Goal: Task Accomplishment & Management: Complete application form

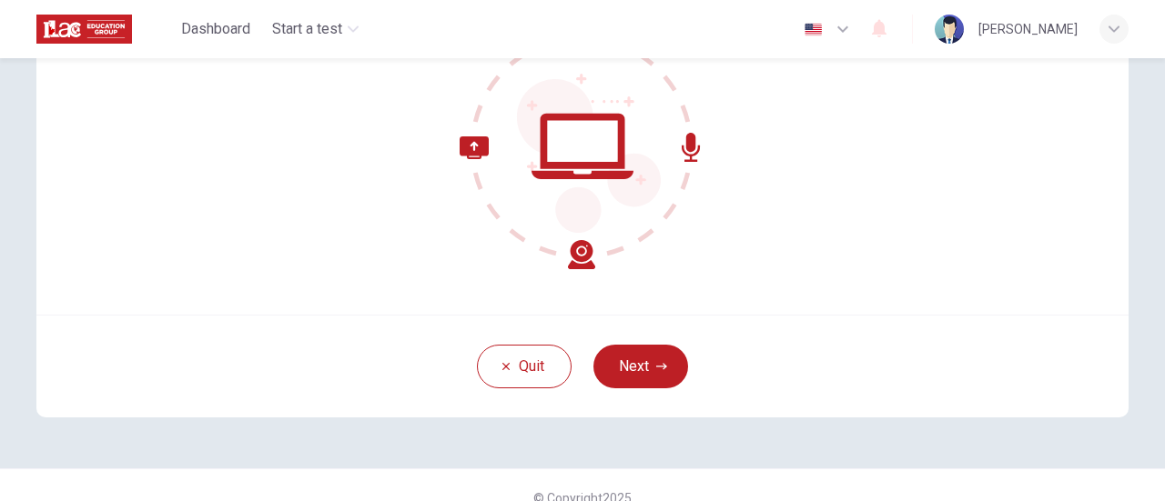
scroll to position [256, 0]
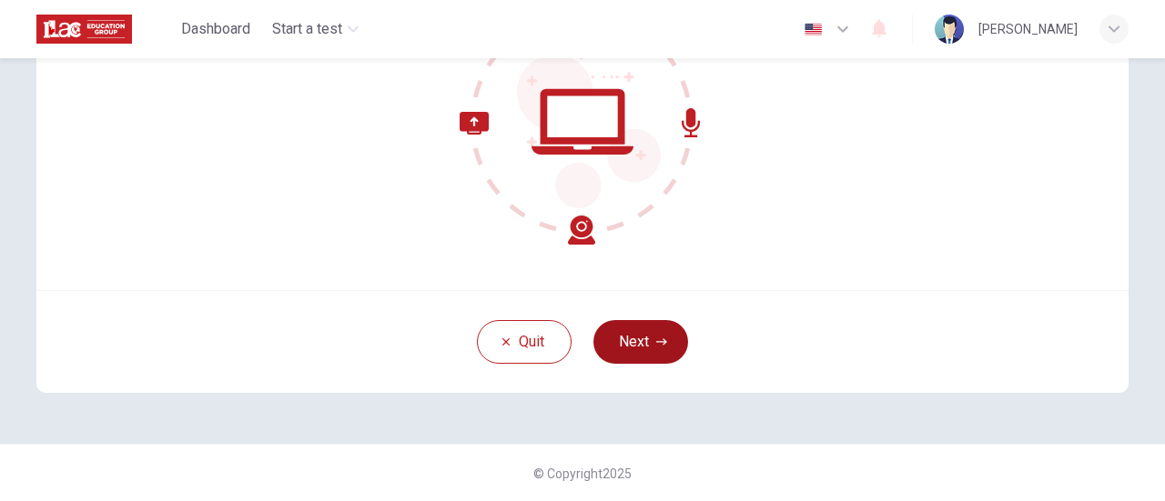
click at [633, 337] on button "Next" at bounding box center [640, 342] width 95 height 44
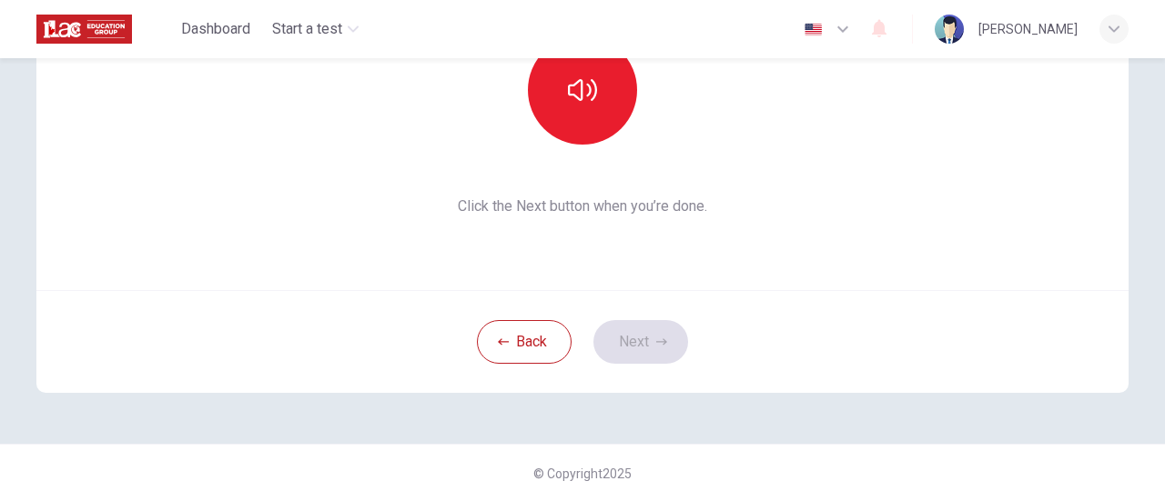
scroll to position [165, 0]
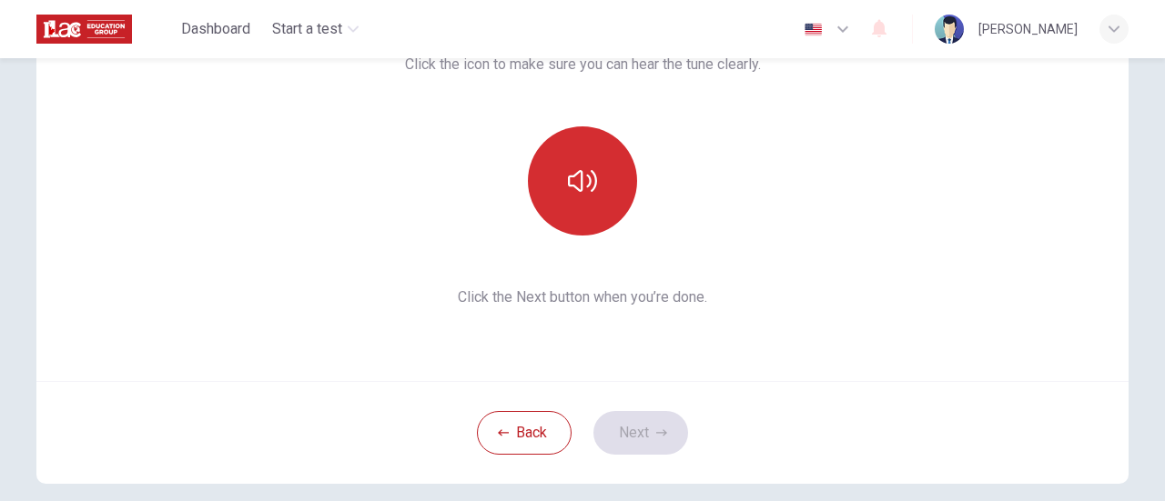
click at [577, 179] on icon "button" at bounding box center [582, 181] width 29 height 22
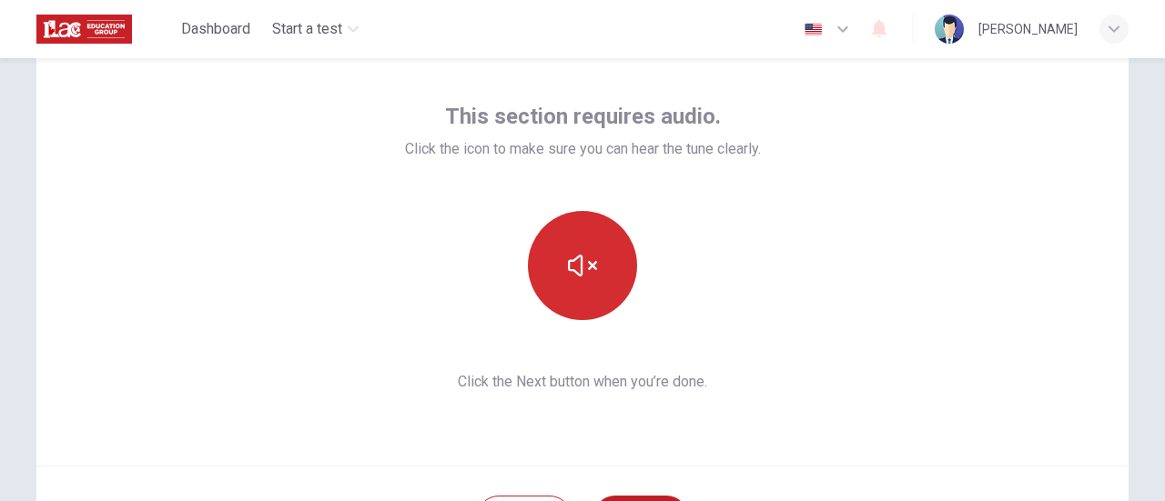
scroll to position [256, 0]
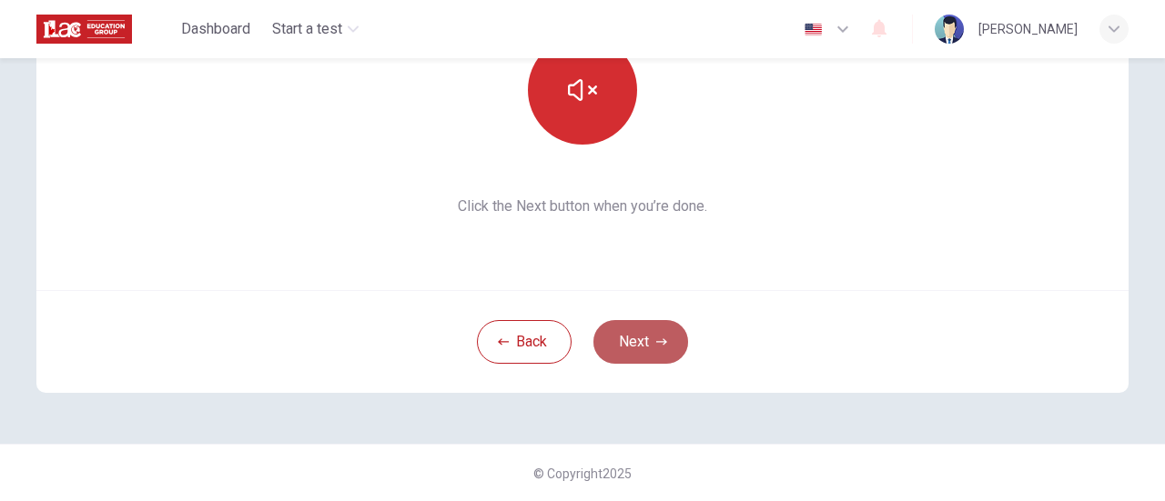
click at [638, 329] on button "Next" at bounding box center [640, 342] width 95 height 44
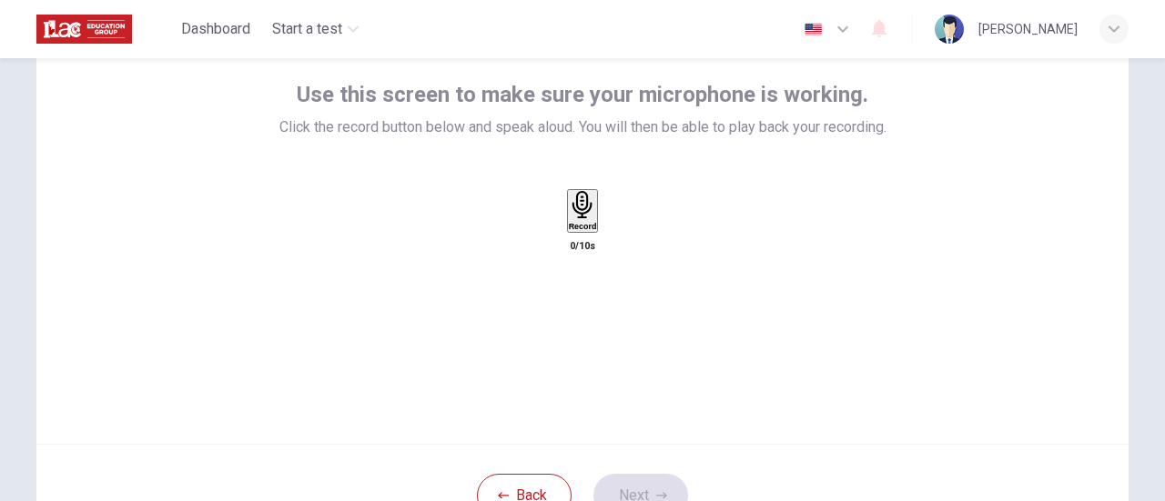
scroll to position [74, 0]
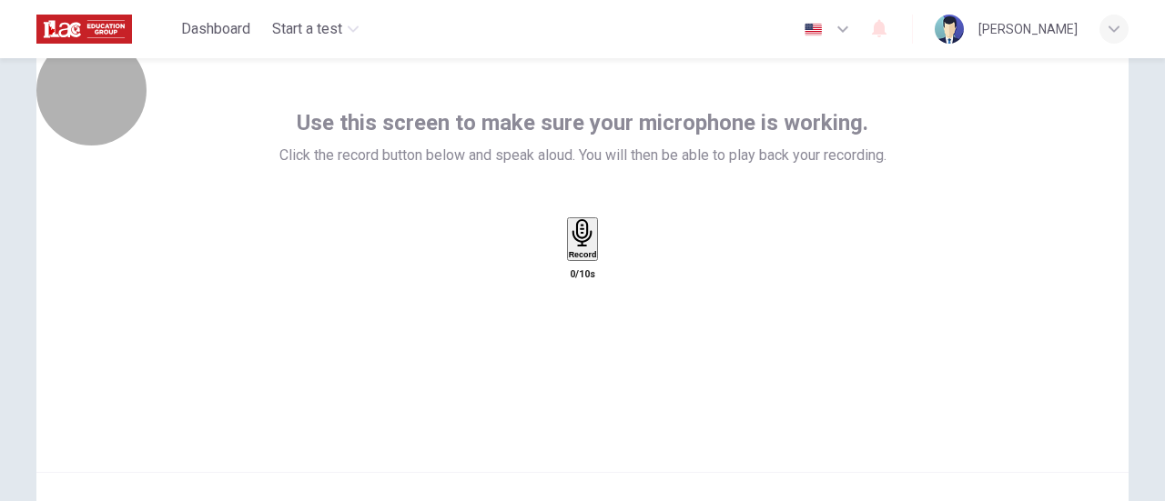
click at [572, 259] on h6 "Record" at bounding box center [583, 254] width 28 height 9
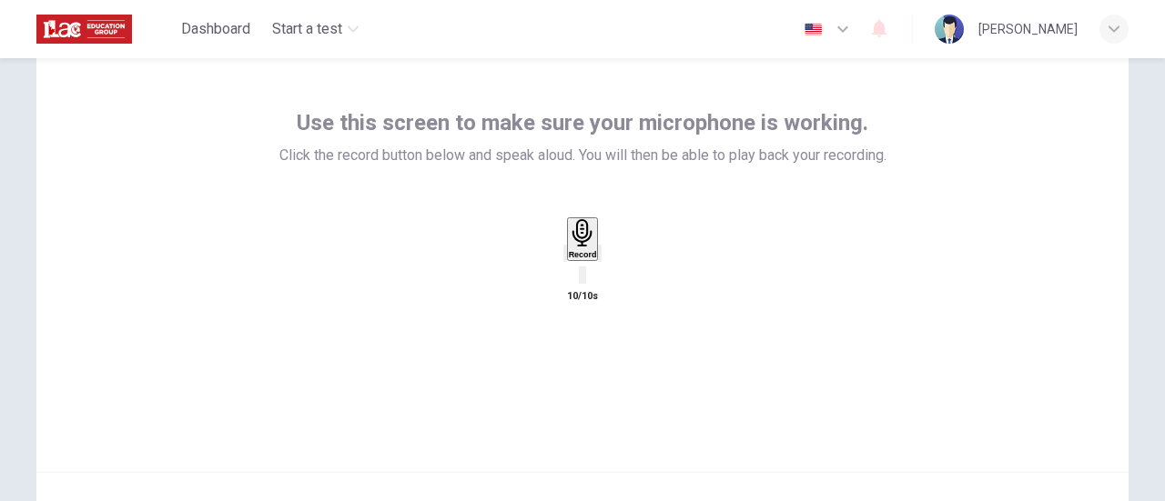
click at [600, 260] on div "button" at bounding box center [600, 254] width 0 height 14
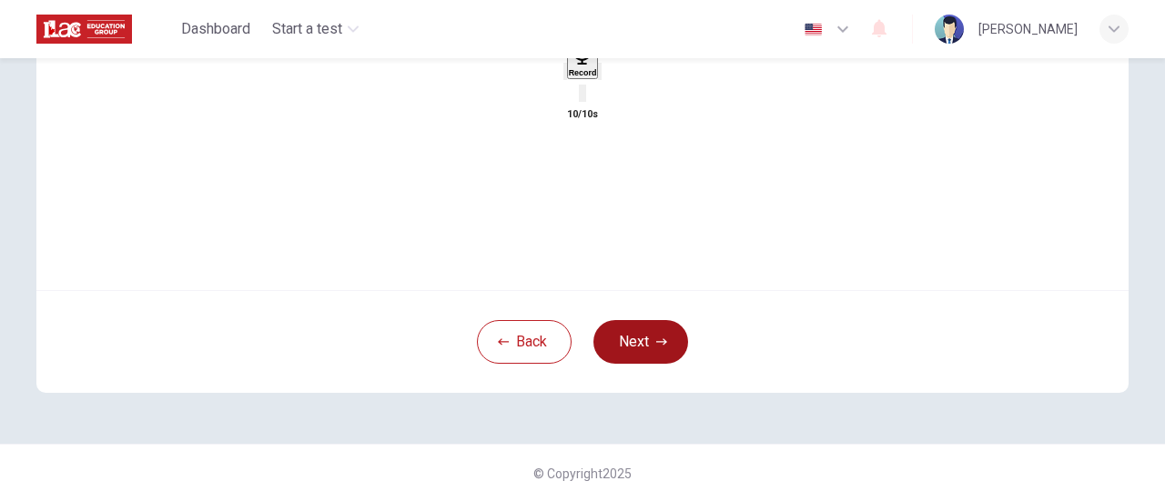
click at [630, 339] on button "Next" at bounding box center [640, 342] width 95 height 44
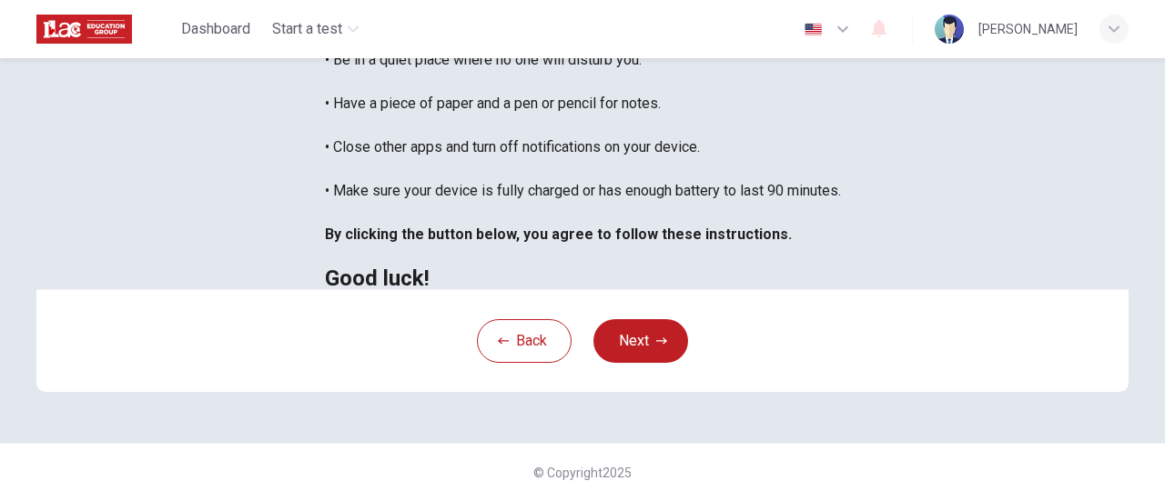
scroll to position [455, 0]
click at [646, 363] on button "Next" at bounding box center [640, 341] width 95 height 44
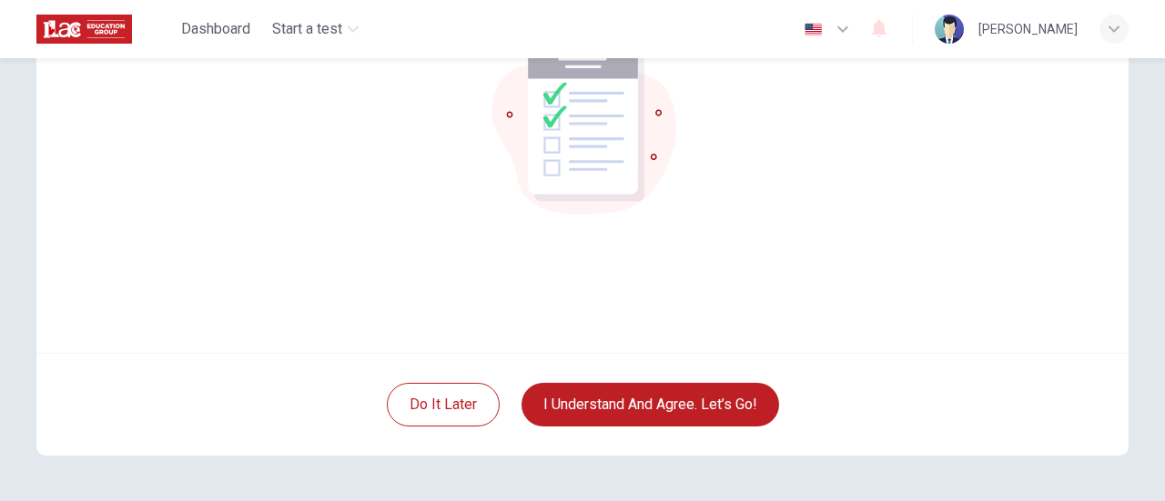
scroll to position [165, 0]
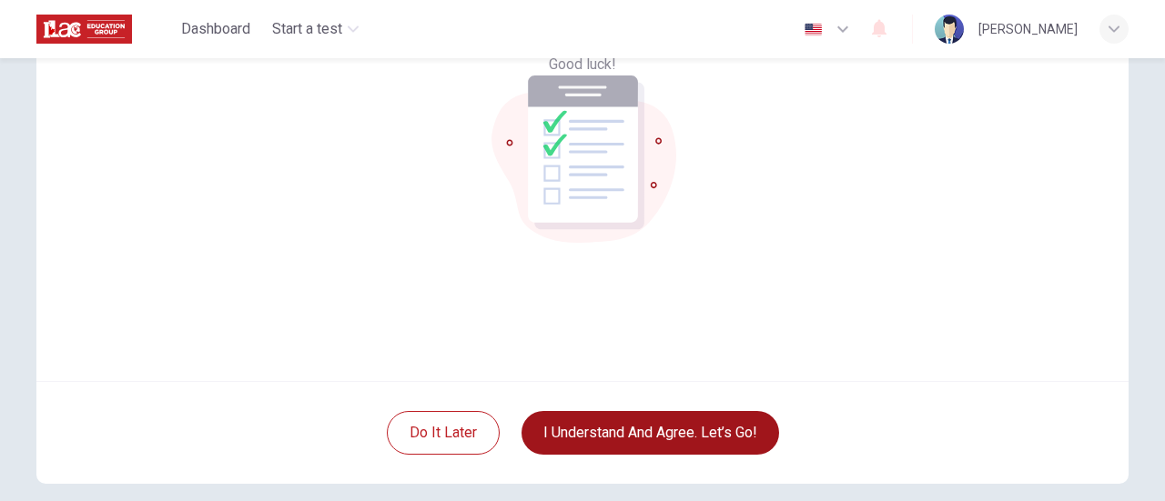
click at [702, 441] on button "I understand and agree. Let’s go!" at bounding box center [651, 433] width 258 height 44
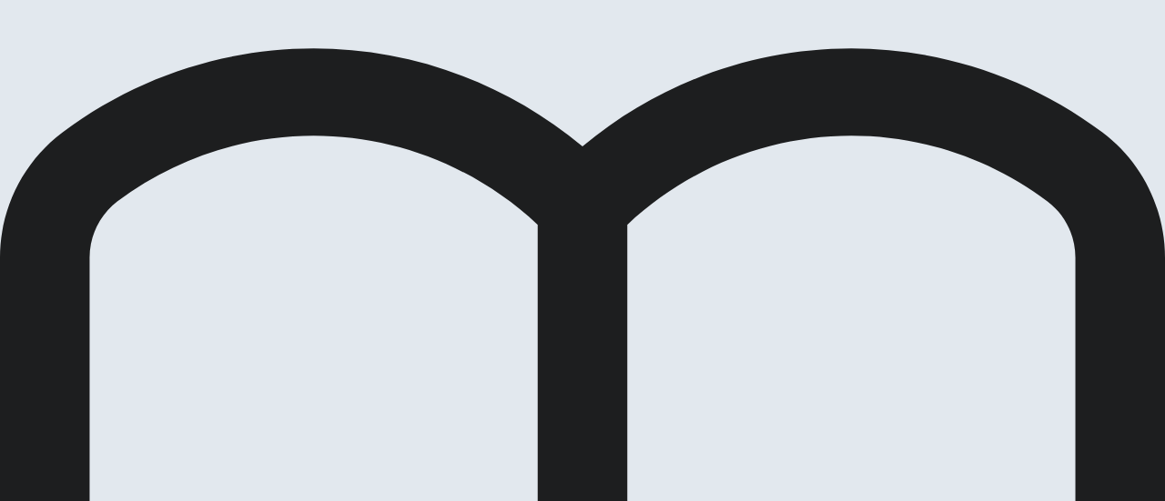
scroll to position [91, 0]
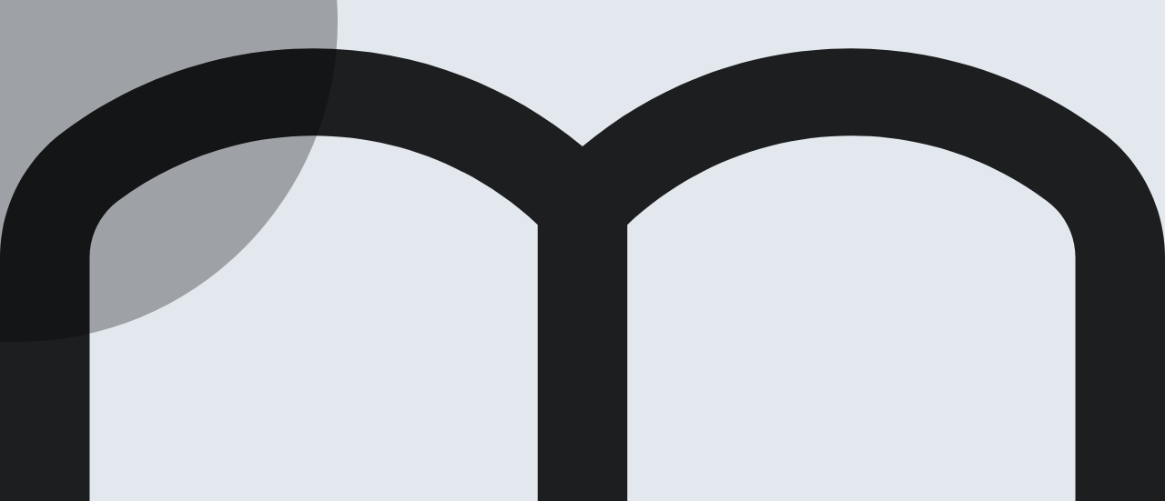
drag, startPoint x: 428, startPoint y: 203, endPoint x: 480, endPoint y: 198, distance: 52.2
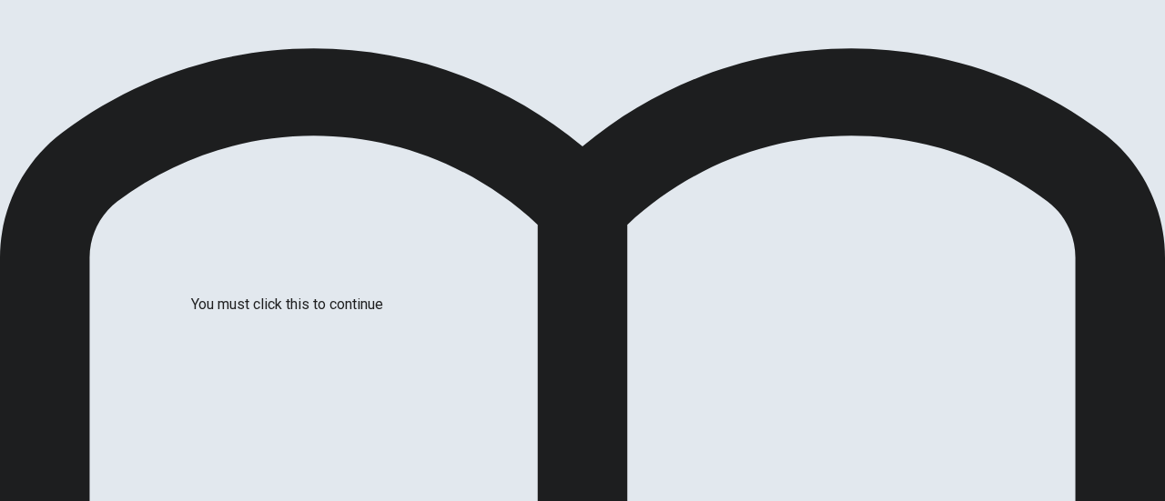
scroll to position [198, 0]
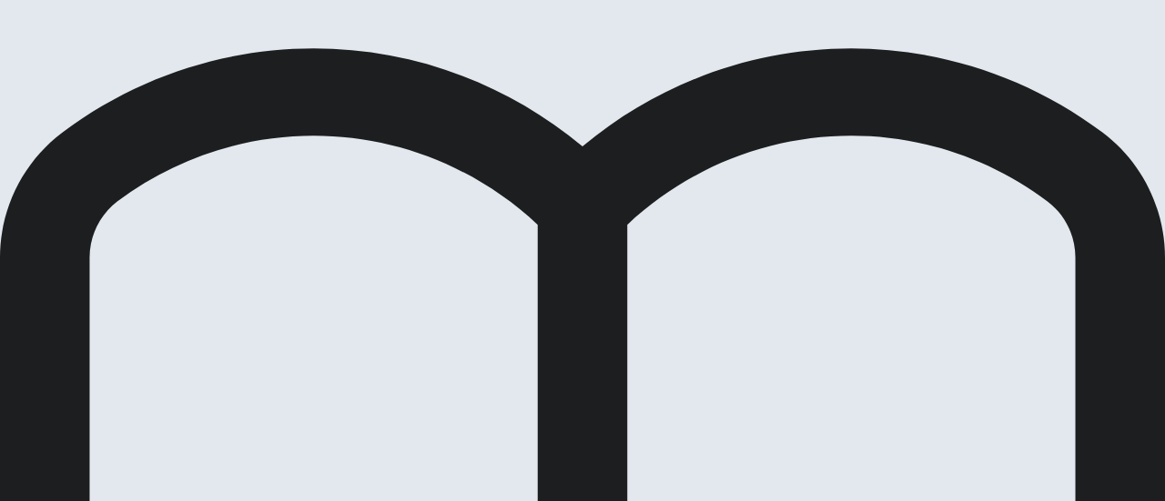
scroll to position [747, 0]
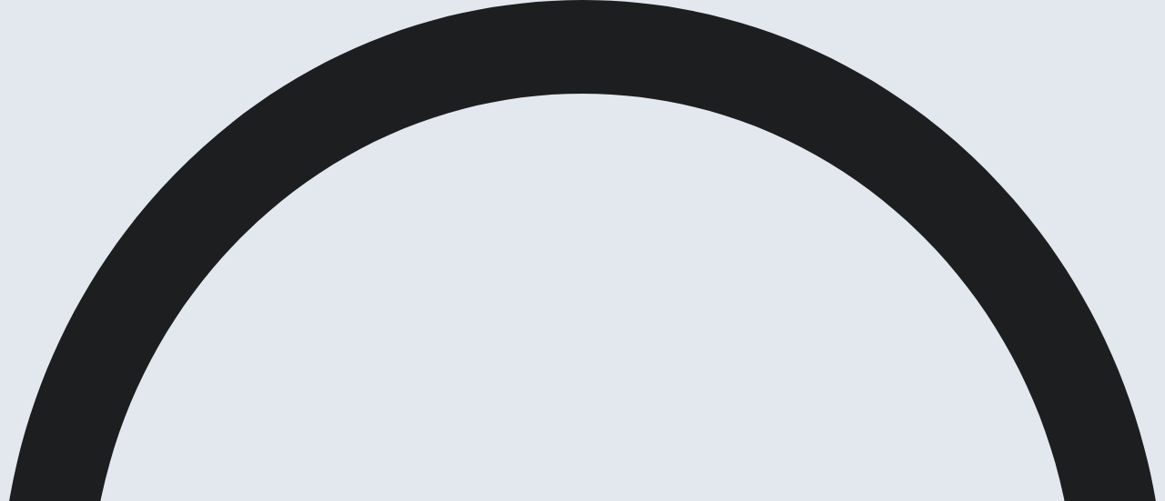
scroll to position [91, 0]
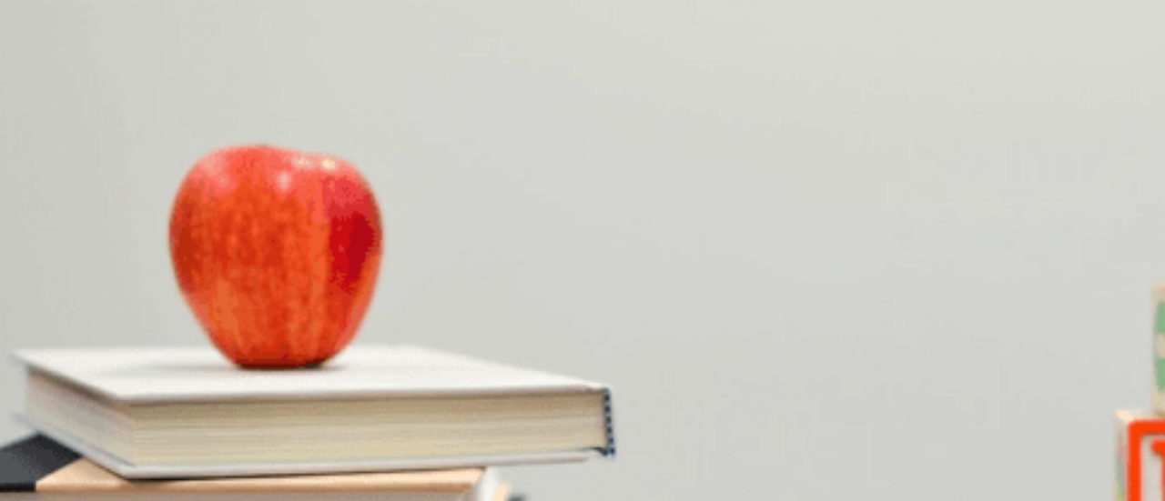
scroll to position [182, 0]
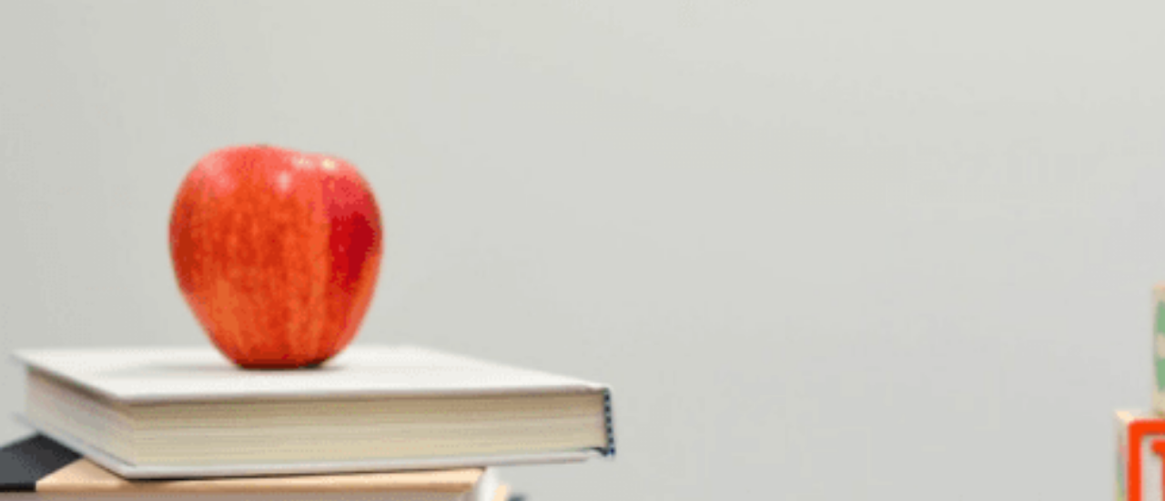
drag, startPoint x: 533, startPoint y: 230, endPoint x: 592, endPoint y: 239, distance: 59.0
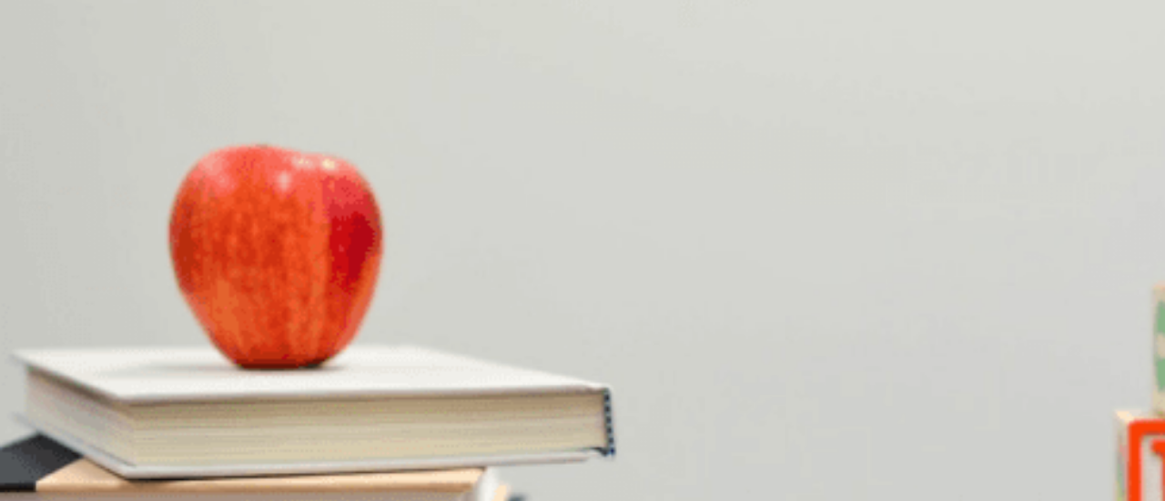
drag, startPoint x: 431, startPoint y: 323, endPoint x: 420, endPoint y: 323, distance: 11.8
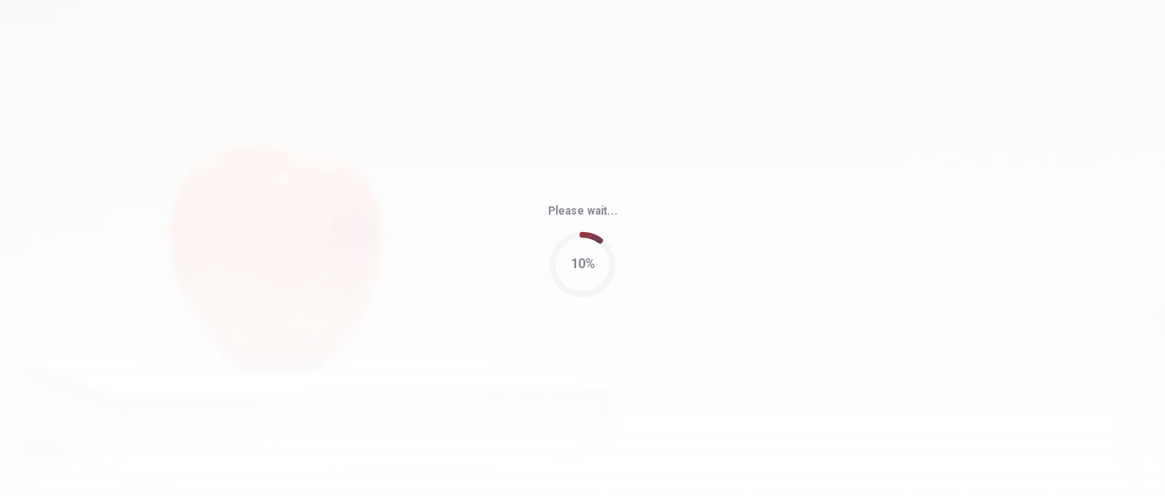
type input "53"
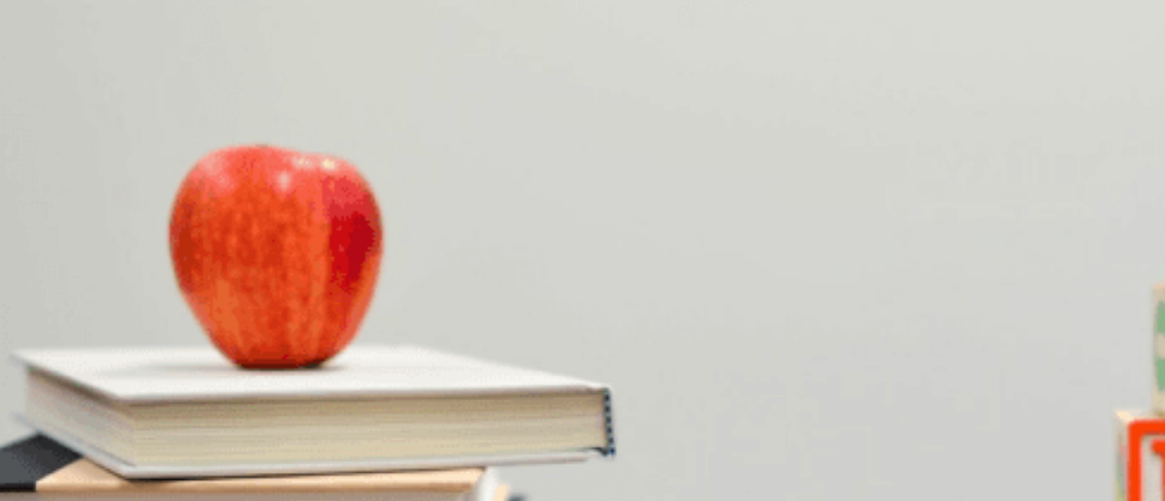
scroll to position [546, 0]
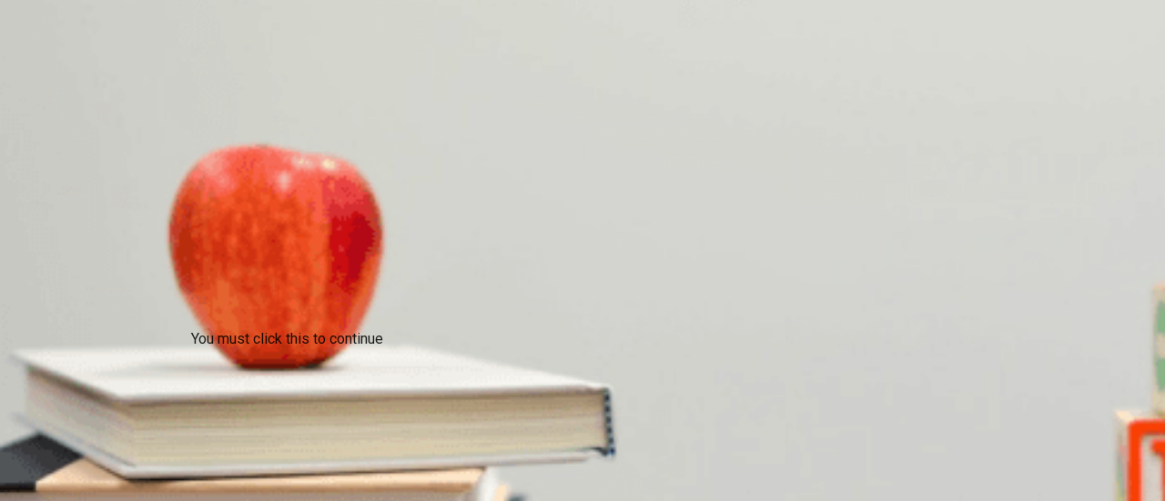
scroll to position [177, 0]
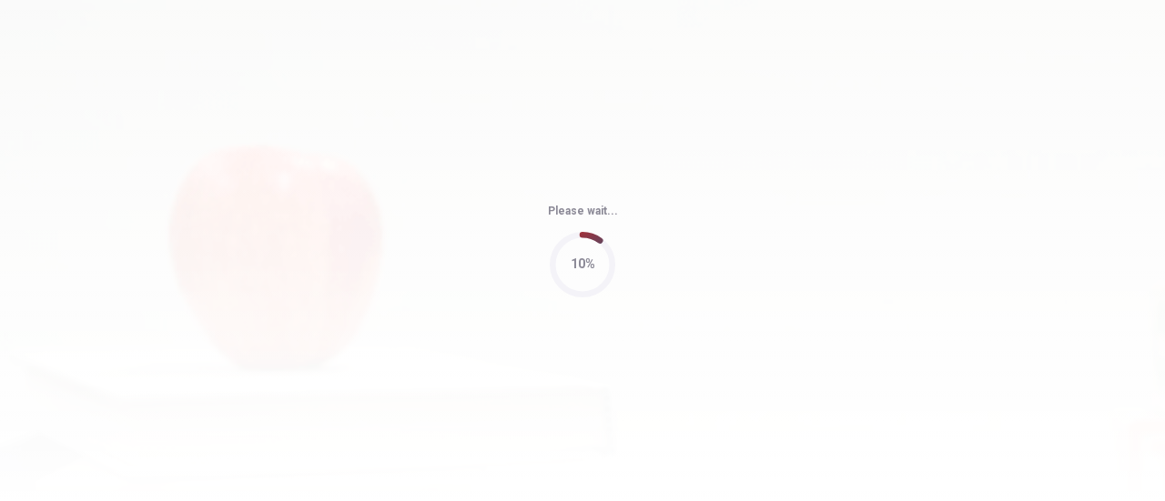
type input "80"
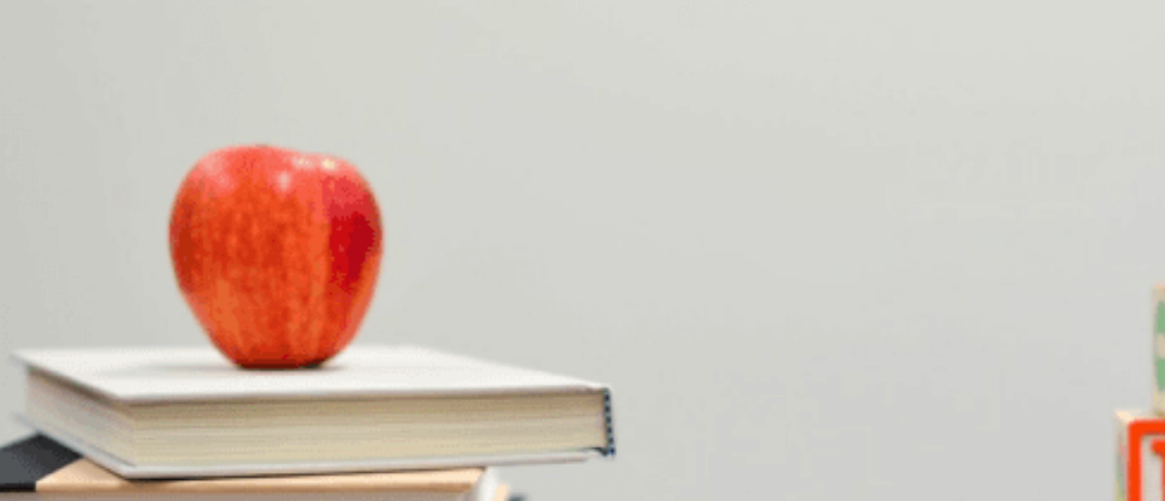
scroll to position [182, 0]
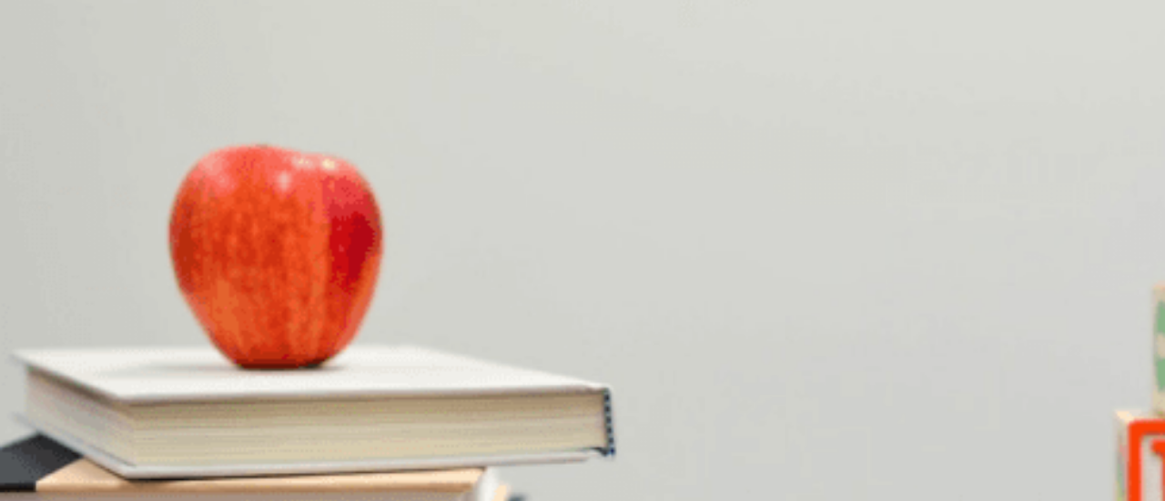
scroll to position [1412, 0]
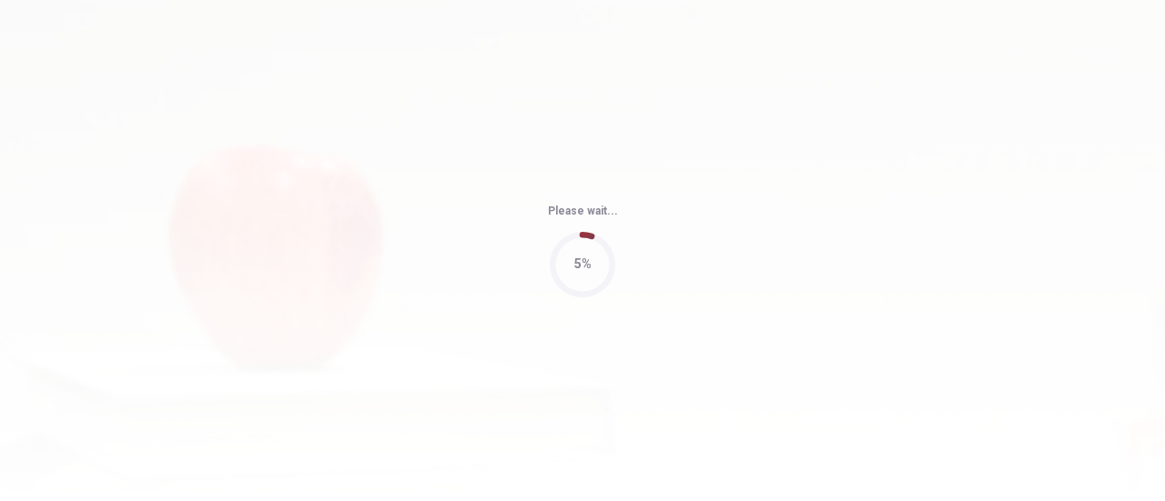
type input "69"
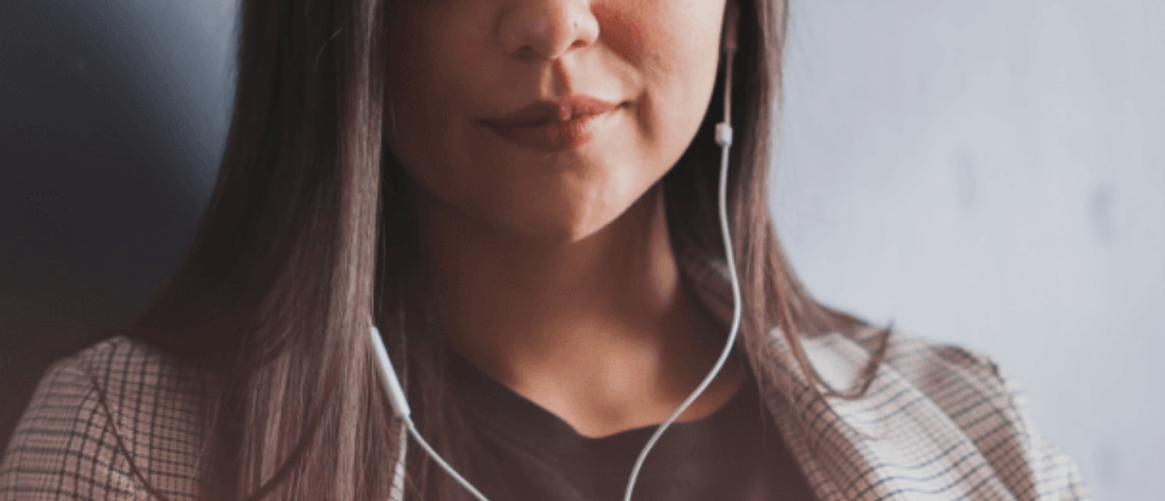
scroll to position [0, 0]
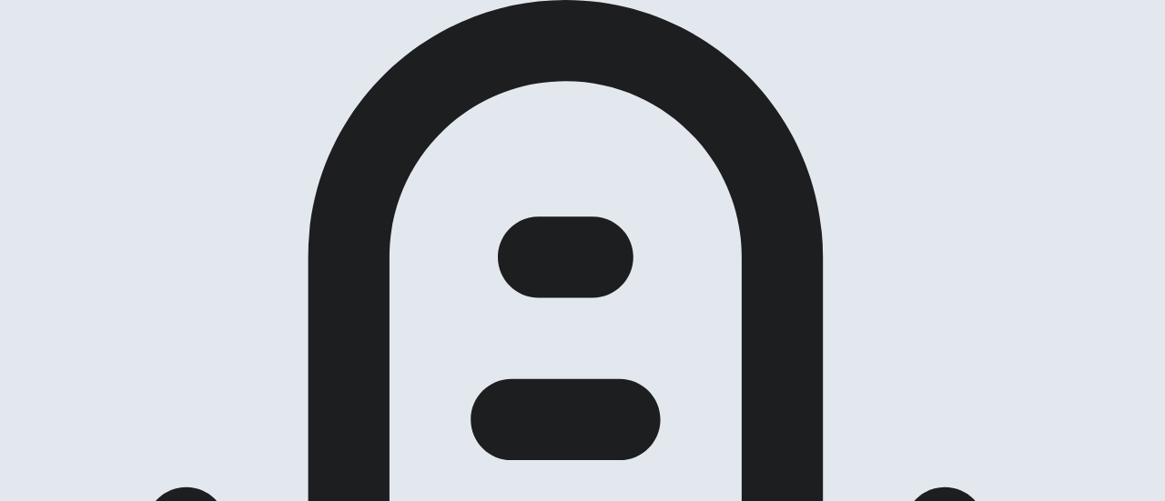
scroll to position [182, 0]
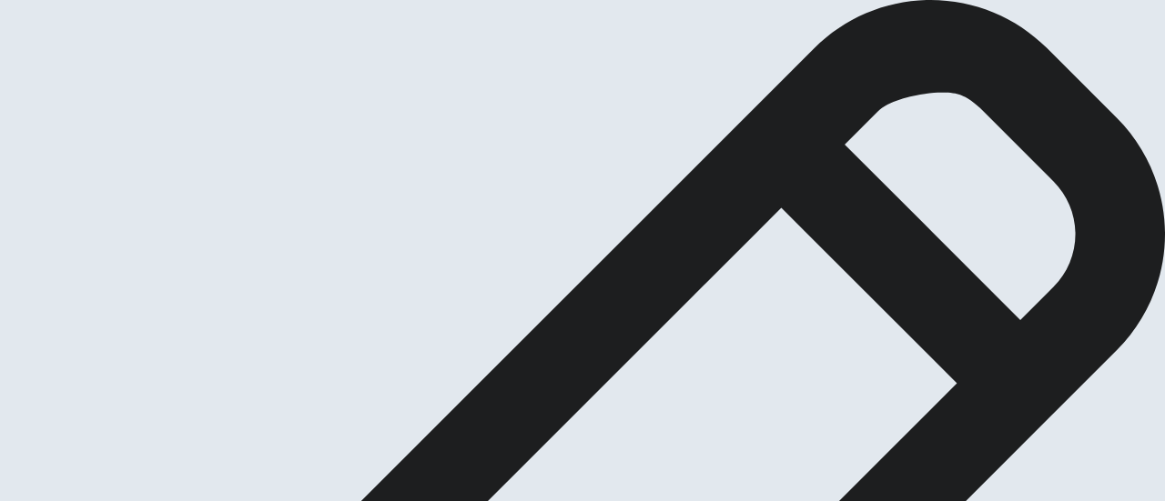
scroll to position [182, 0]
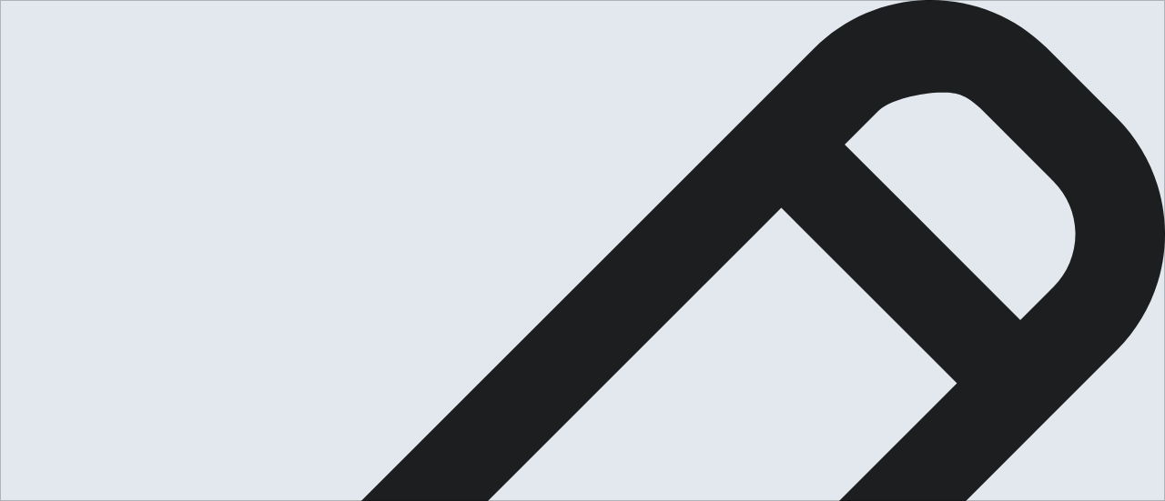
drag, startPoint x: 952, startPoint y: 365, endPoint x: 950, endPoint y: 356, distance: 9.3
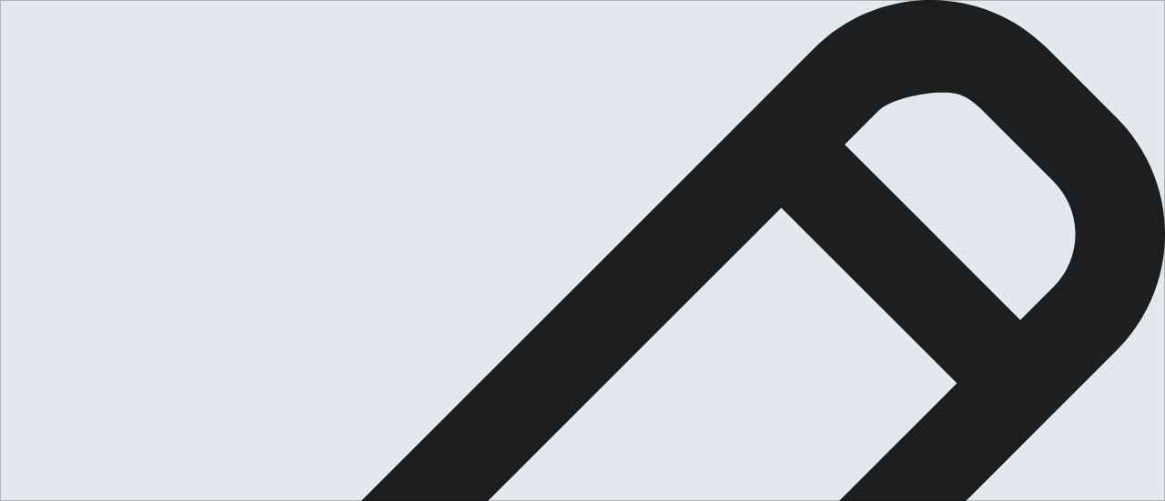
scroll to position [329, 0]
type textarea "o"
drag, startPoint x: 160, startPoint y: 304, endPoint x: 360, endPoint y: 302, distance: 199.3
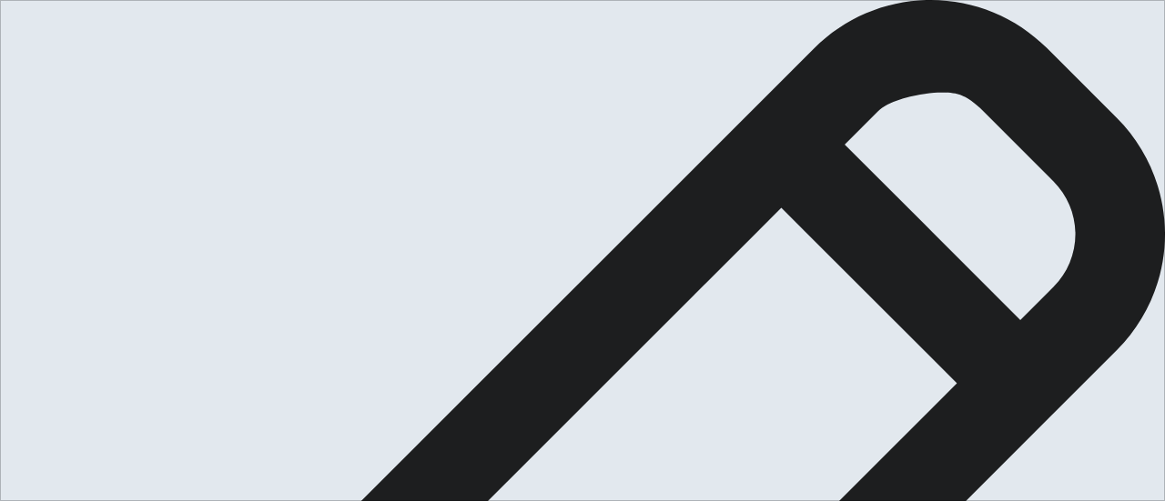
drag, startPoint x: 947, startPoint y: 225, endPoint x: 1030, endPoint y: 230, distance: 83.9
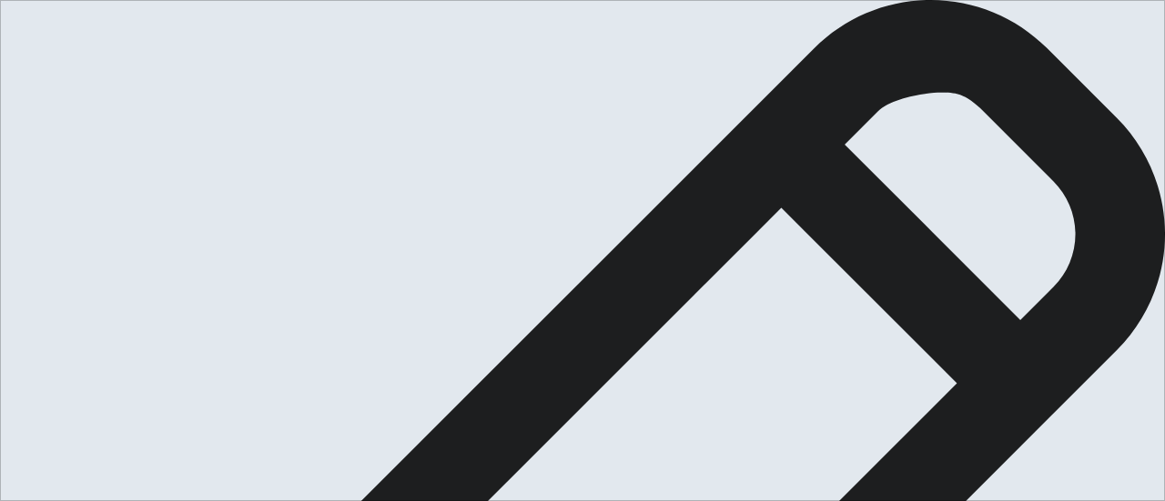
drag, startPoint x: 901, startPoint y: 248, endPoint x: 928, endPoint y: 250, distance: 27.4
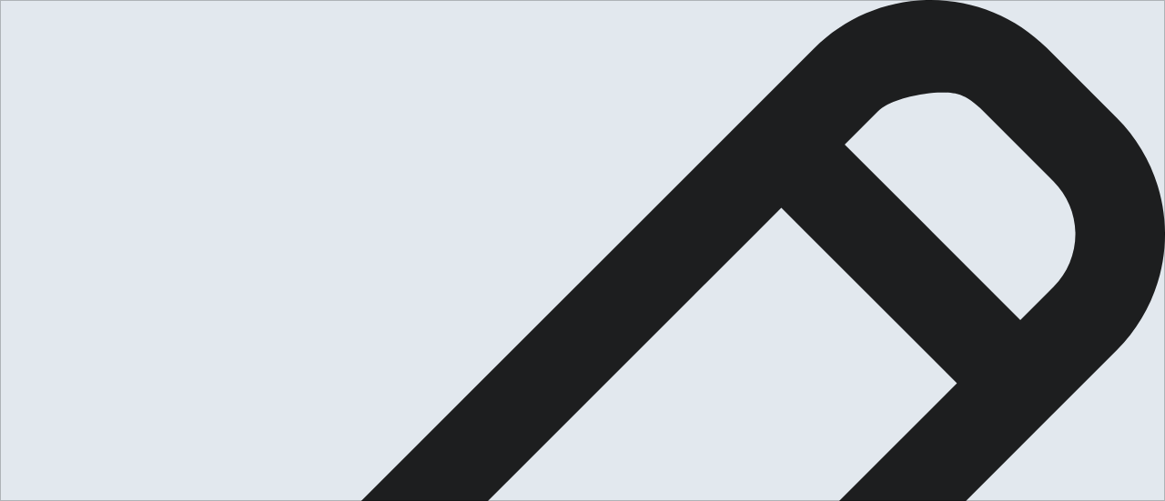
drag, startPoint x: 808, startPoint y: 321, endPoint x: 581, endPoint y: 345, distance: 228.8
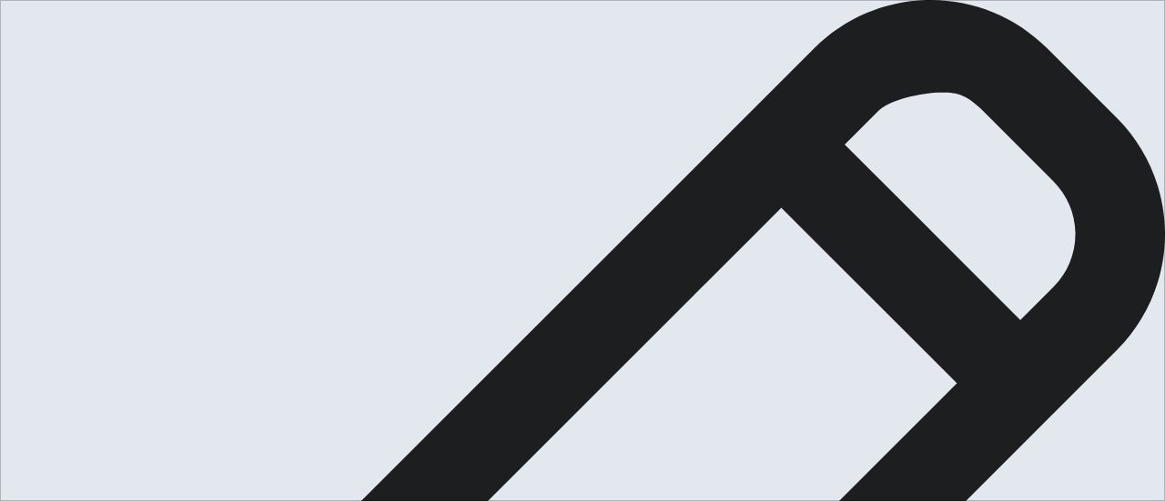
type textarea "One person who has inspired me to pursue my goals is my former nursing supervis…"
